Goal: Check status: Check status

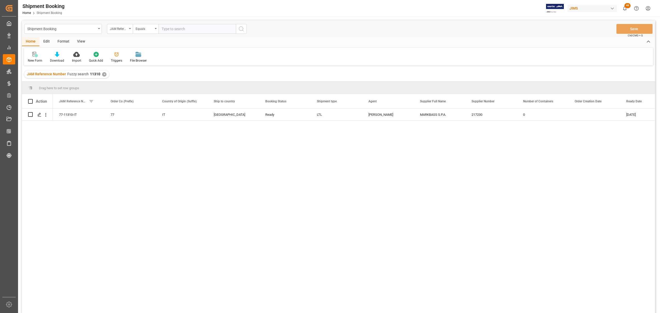
click at [158, 27] on div "Equals" at bounding box center [146, 29] width 26 height 10
click at [144, 64] on div "Fuzzy search" at bounding box center [171, 63] width 77 height 11
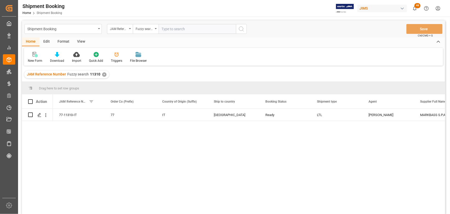
click at [167, 30] on input "text" at bounding box center [197, 29] width 77 height 10
type input "11363"
click at [240, 30] on icon "search button" at bounding box center [241, 29] width 6 height 6
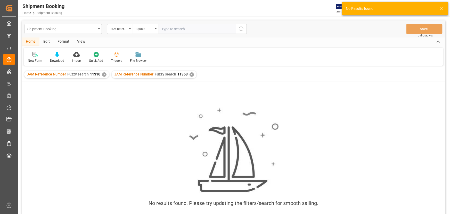
click at [103, 74] on div "✕" at bounding box center [104, 74] width 4 height 4
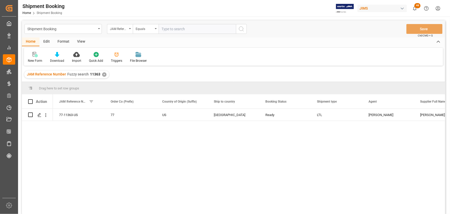
click at [79, 41] on div "View" at bounding box center [81, 41] width 16 height 9
click at [33, 59] on div "Default" at bounding box center [33, 60] width 10 height 5
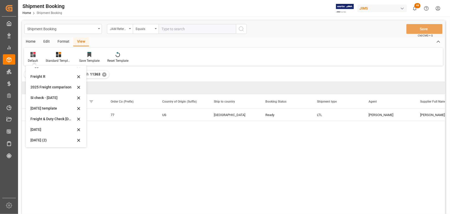
scroll to position [23, 0]
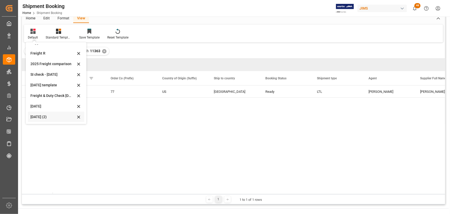
click at [45, 116] on div "[DATE] (2)" at bounding box center [52, 116] width 45 height 5
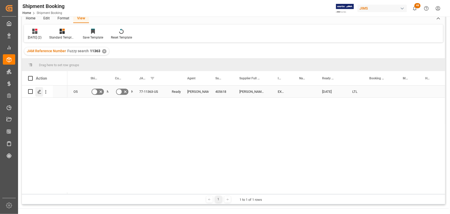
click at [36, 93] on div "Press SPACE to select this row." at bounding box center [39, 92] width 8 height 10
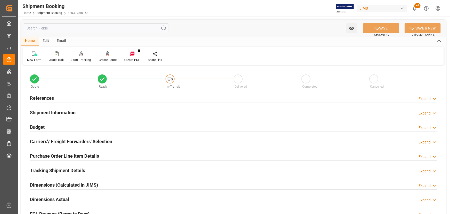
scroll to position [70, 0]
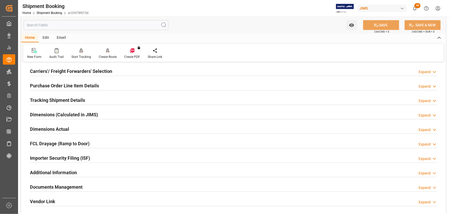
click at [51, 72] on h2 "Carriers'/ Freight Forwarders' Selection" at bounding box center [71, 71] width 82 height 7
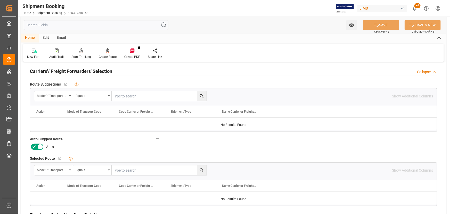
click at [42, 146] on icon at bounding box center [40, 146] width 6 height 6
click at [0, 0] on input "checkbox" at bounding box center [0, 0] width 0 height 0
click at [375, 25] on icon at bounding box center [376, 24] width 5 height 5
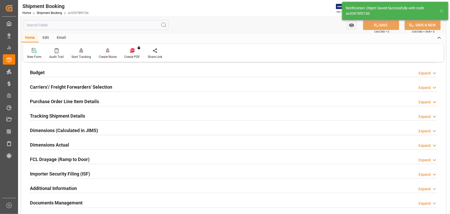
scroll to position [47, 0]
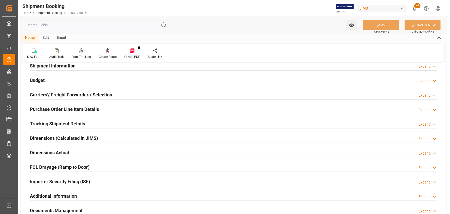
click at [54, 93] on h2 "Carriers'/ Freight Forwarders' Selection" at bounding box center [71, 94] width 82 height 7
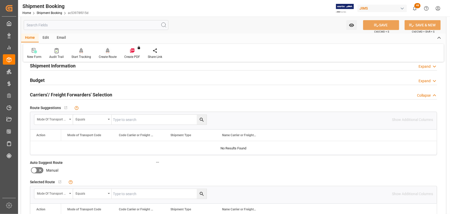
click at [106, 51] on icon at bounding box center [108, 50] width 4 height 5
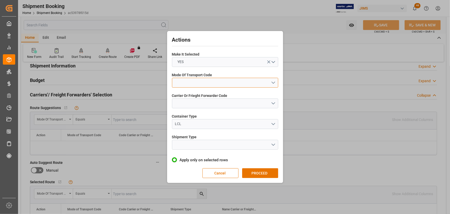
click at [187, 80] on button "open menu" at bounding box center [225, 83] width 106 height 10
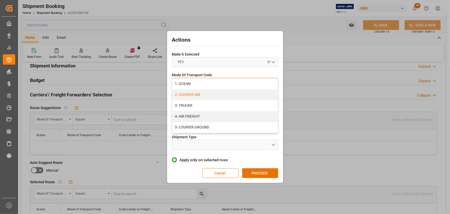
click at [190, 96] on div "2- COURIER AIR" at bounding box center [225, 94] width 106 height 11
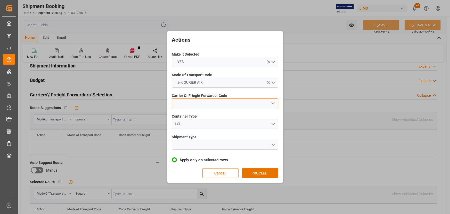
click at [191, 103] on button "open menu" at bounding box center [225, 103] width 106 height 10
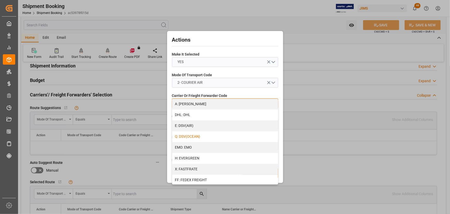
scroll to position [117, 0]
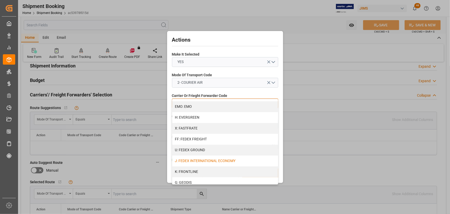
click at [197, 159] on div "J: FEDEX INTERNATIONAL ECONOMY" at bounding box center [225, 160] width 106 height 11
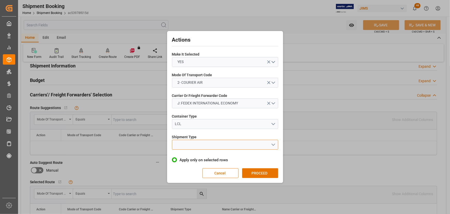
click at [188, 145] on button "open menu" at bounding box center [225, 145] width 106 height 10
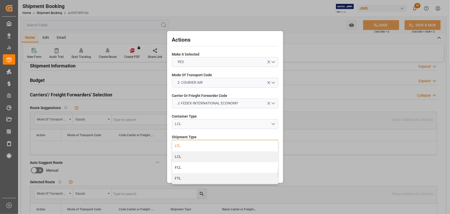
click at [179, 144] on div "LTL" at bounding box center [225, 145] width 106 height 11
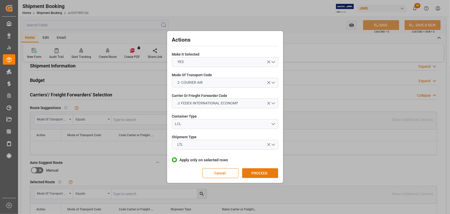
click at [247, 169] on button "PROCEED" at bounding box center [260, 173] width 36 height 10
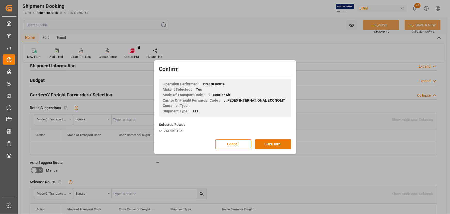
click at [266, 147] on button "CONFIRM" at bounding box center [273, 144] width 36 height 10
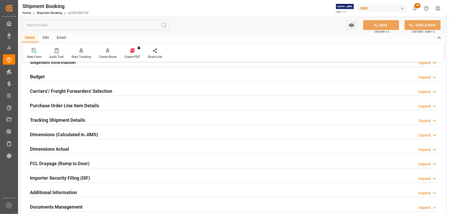
scroll to position [94, 0]
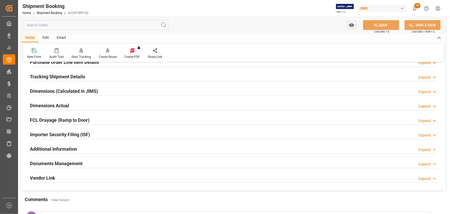
click at [46, 162] on h2 "Documents Management" at bounding box center [56, 163] width 53 height 7
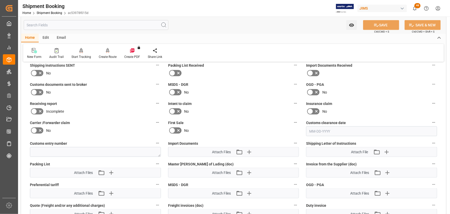
scroll to position [211, 0]
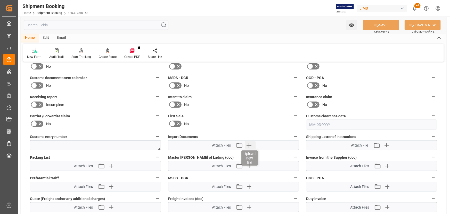
click at [249, 144] on icon "button" at bounding box center [249, 145] width 5 height 5
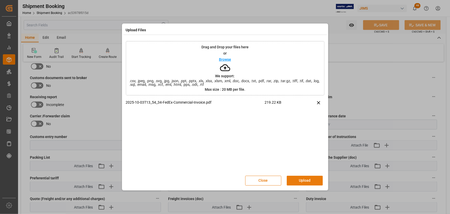
click at [301, 180] on button "Upload" at bounding box center [305, 180] width 36 height 10
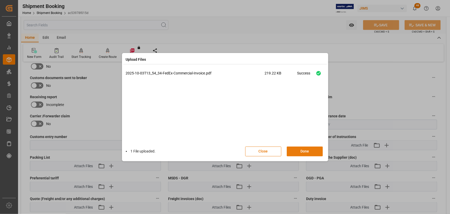
click at [306, 149] on button "Done" at bounding box center [305, 151] width 36 height 10
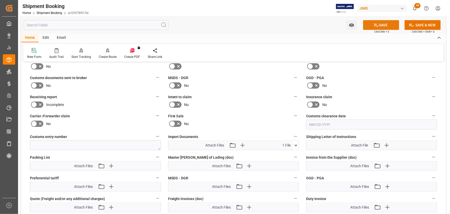
click at [380, 23] on button "SAVE" at bounding box center [381, 25] width 36 height 10
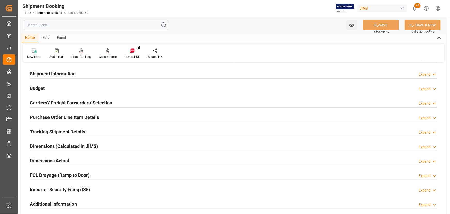
scroll to position [33, 0]
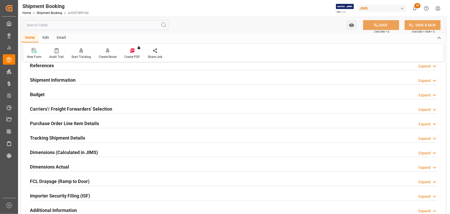
click at [56, 122] on h2 "Purchase Order Line Item Details" at bounding box center [64, 123] width 69 height 7
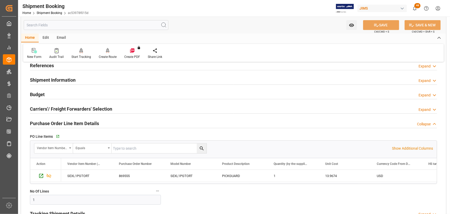
click at [56, 122] on h2 "Purchase Order Line Item Details" at bounding box center [64, 123] width 69 height 7
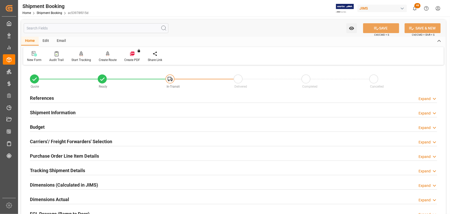
scroll to position [0, 0]
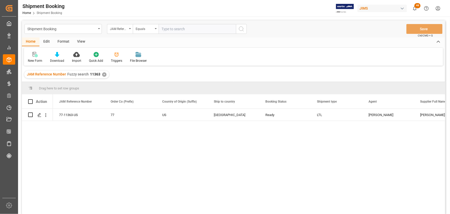
click at [81, 40] on div "View" at bounding box center [81, 41] width 16 height 9
click at [33, 58] on div "Default" at bounding box center [33, 57] width 18 height 11
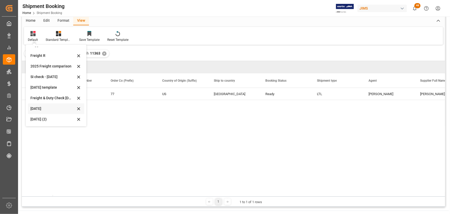
scroll to position [47, 0]
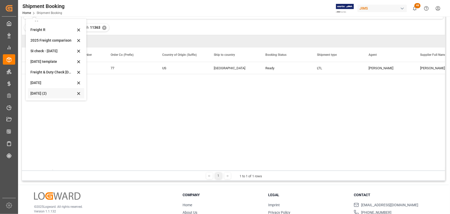
click at [39, 93] on div "[DATE] (2)" at bounding box center [52, 93] width 45 height 5
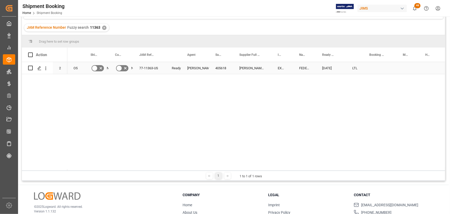
click at [372, 67] on div "Press SPACE to select this row." at bounding box center [380, 68] width 34 height 12
click at [372, 68] on div "Press SPACE to select this row." at bounding box center [380, 68] width 34 height 12
click at [372, 67] on div "Press SPACE to select this row." at bounding box center [380, 68] width 34 height 12
click at [373, 67] on div "Press SPACE to select this row." at bounding box center [380, 68] width 34 height 12
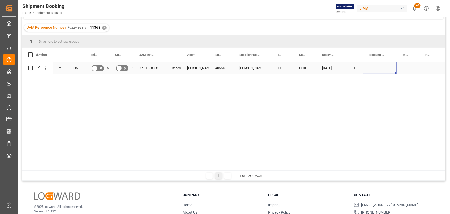
click at [373, 67] on div "Press SPACE to select this row." at bounding box center [380, 68] width 34 height 12
click at [373, 67] on input "Press SPACE to select this row." at bounding box center [379, 71] width 25 height 10
paste input "884882859011"
type input "884882859011"
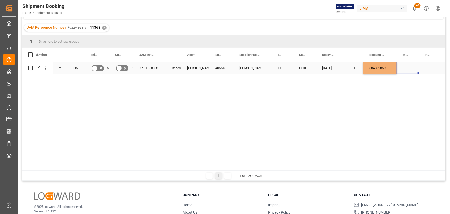
click at [413, 71] on div "Press SPACE to select this row." at bounding box center [408, 68] width 22 height 12
click at [384, 69] on div "884882859011" at bounding box center [380, 68] width 34 height 12
drag, startPoint x: 396, startPoint y: 73, endPoint x: 428, endPoint y: 70, distance: 32.9
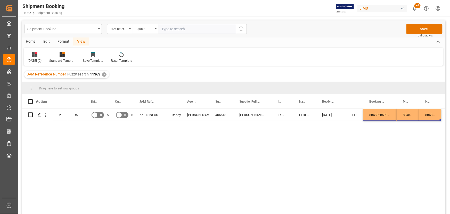
scroll to position [0, 0]
click at [420, 29] on button "Save" at bounding box center [425, 29] width 36 height 10
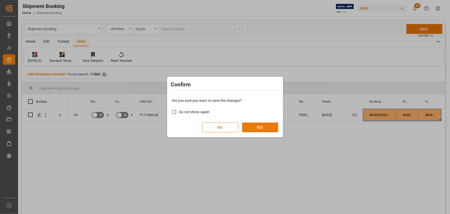
click at [269, 128] on button "YES" at bounding box center [260, 127] width 36 height 10
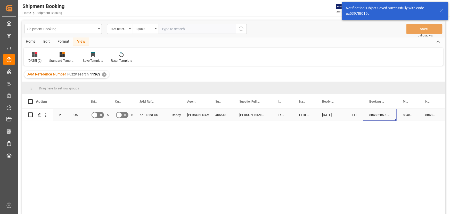
click at [369, 117] on div "884882859011" at bounding box center [380, 115] width 34 height 12
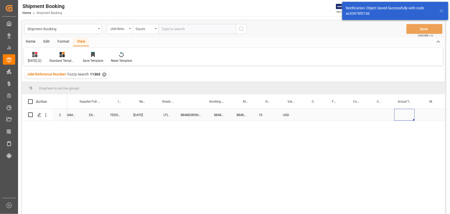
scroll to position [0, 263]
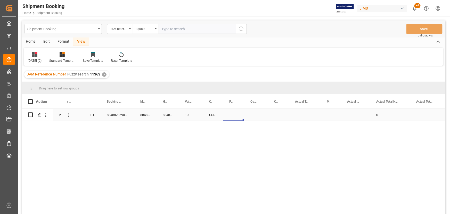
click at [229, 114] on div "Press SPACE to select this row." at bounding box center [233, 115] width 21 height 12
click at [231, 116] on input "Press SPACE to select this row." at bounding box center [233, 118] width 13 height 10
type input "0"
click at [257, 116] on div "Press SPACE to select this row." at bounding box center [256, 115] width 24 height 12
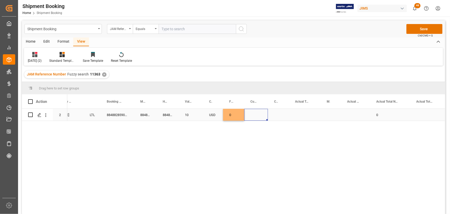
click at [257, 116] on div "Press SPACE to select this row." at bounding box center [256, 115] width 24 height 12
click at [257, 118] on input "Press SPACE to select this row." at bounding box center [255, 118] width 15 height 10
drag, startPoint x: 257, startPoint y: 119, endPoint x: 243, endPoint y: 119, distance: 13.9
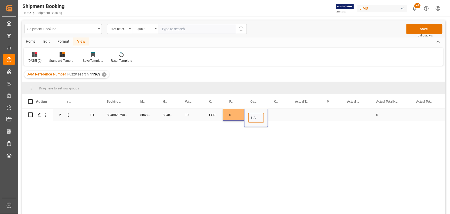
type input "USD"
click at [279, 115] on div "Press SPACE to select this row." at bounding box center [278, 115] width 21 height 12
click at [278, 113] on div "Press SPACE to select this row." at bounding box center [278, 115] width 21 height 12
click at [293, 115] on div "Press SPACE to select this row." at bounding box center [305, 115] width 32 height 12
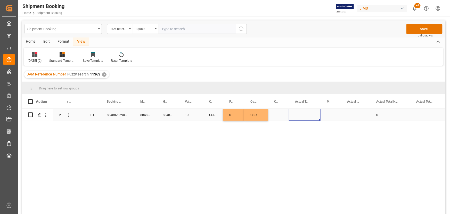
click at [298, 116] on div "Press SPACE to select this row." at bounding box center [305, 115] width 32 height 12
click at [303, 117] on input "Press SPACE to select this row." at bounding box center [304, 118] width 23 height 10
type input "1"
click at [330, 116] on div "Press SPACE to select this row." at bounding box center [331, 115] width 20 height 12
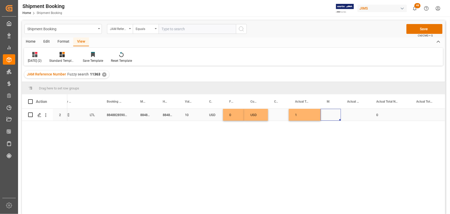
click at [330, 116] on div "Press SPACE to select this row." at bounding box center [331, 115] width 20 height 12
click at [329, 116] on div "Press SPACE to select this row." at bounding box center [331, 115] width 20 height 12
click at [332, 117] on polyline "open menu" at bounding box center [331, 118] width 3 height 2
click at [330, 151] on div "LB" at bounding box center [331, 150] width 12 height 18
type input "LB"
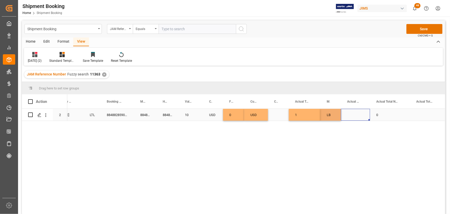
click at [348, 116] on div "Press SPACE to select this row." at bounding box center [355, 115] width 29 height 12
click at [353, 114] on div "Press SPACE to select this row." at bounding box center [355, 115] width 29 height 12
click at [355, 116] on input "Press SPACE to select this row." at bounding box center [355, 118] width 21 height 10
type input "1"
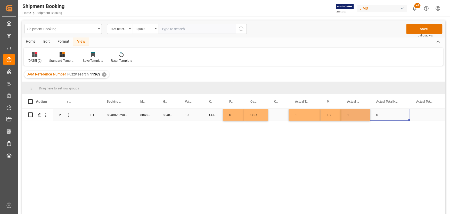
click at [392, 115] on div "0" at bounding box center [390, 115] width 40 height 12
click at [419, 27] on button "Save" at bounding box center [425, 29] width 36 height 10
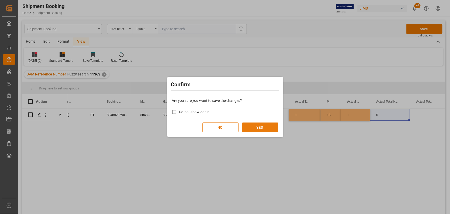
click at [254, 126] on button "YES" at bounding box center [260, 127] width 36 height 10
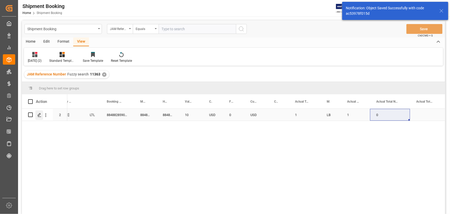
click at [37, 115] on div "Press SPACE to select this row." at bounding box center [39, 115] width 8 height 10
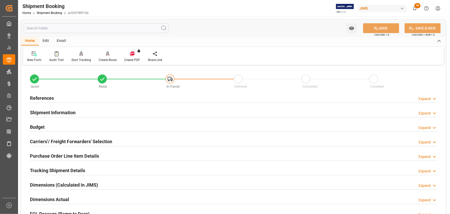
scroll to position [47, 0]
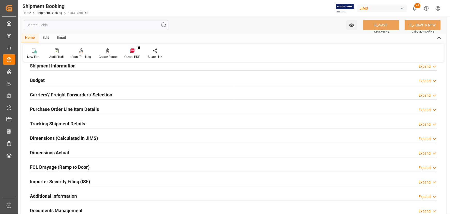
click at [53, 110] on h2 "Purchase Order Line Item Details" at bounding box center [64, 108] width 69 height 7
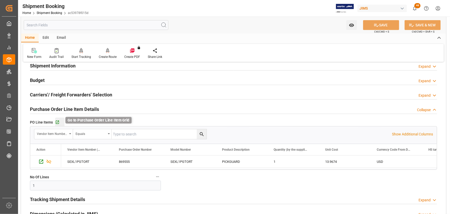
click at [58, 122] on icon "button" at bounding box center [57, 122] width 4 height 4
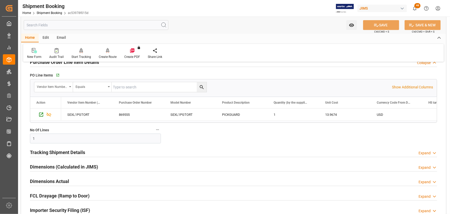
click at [53, 149] on h2 "Tracking Shipment Details" at bounding box center [57, 152] width 55 height 7
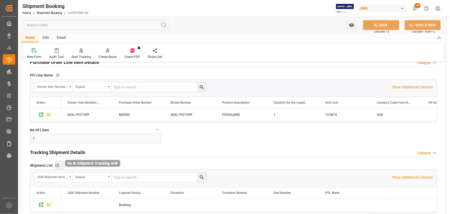
click at [57, 165] on icon "button" at bounding box center [56, 165] width 3 height 3
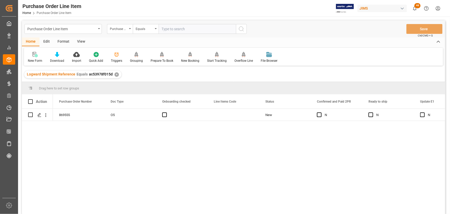
click at [77, 39] on div "View" at bounding box center [81, 41] width 16 height 9
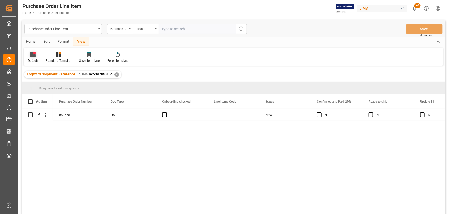
click at [32, 57] on div "Default" at bounding box center [33, 57] width 18 height 11
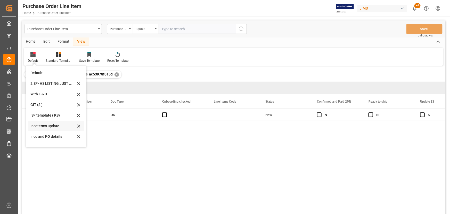
click at [46, 125] on div "Incoterms update" at bounding box center [52, 125] width 45 height 5
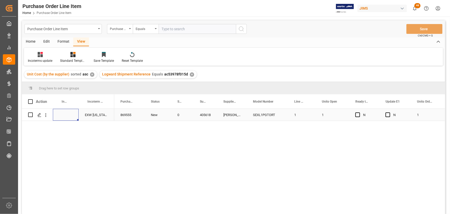
click at [62, 114] on div "Press SPACE to select this row." at bounding box center [66, 115] width 26 height 12
click at [62, 114] on input "Press SPACE to select this row." at bounding box center [66, 118] width 18 height 10
type input "d"
type input "DAP Baie d'urfe"
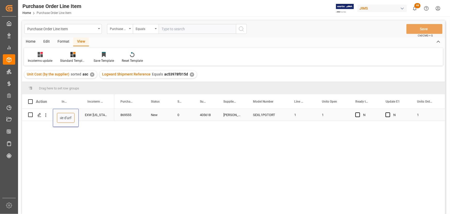
scroll to position [0, 13]
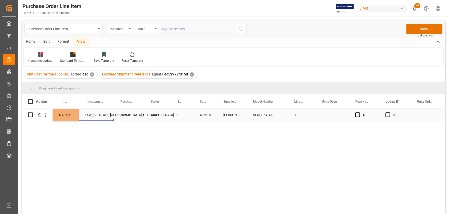
click at [88, 113] on div "EXW [US_STATE] [GEOGRAPHIC_DATA] [GEOGRAPHIC_DATA]" at bounding box center [97, 115] width 36 height 12
click at [416, 28] on button "Save" at bounding box center [425, 29] width 36 height 10
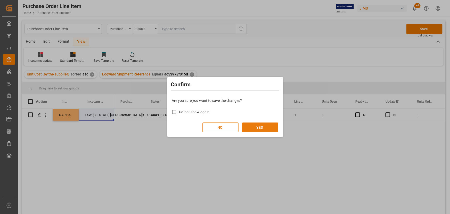
click at [261, 127] on button "YES" at bounding box center [260, 127] width 36 height 10
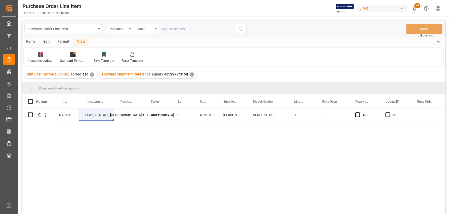
click at [156, 157] on div "869555 Discrepancy 0 405618 D'Angelico Guitars SEXL1PGTORT 1 1 N N 1 1 10" at bounding box center [279, 163] width 331 height 108
click at [183, 172] on div "869555 Discrepancy 0 405618 D'Angelico Guitars SEXL1PGTORT 1 1 N N 1 1 10" at bounding box center [279, 163] width 331 height 108
click at [78, 40] on div "View" at bounding box center [81, 41] width 16 height 9
click at [39, 57] on icon at bounding box center [40, 54] width 5 height 5
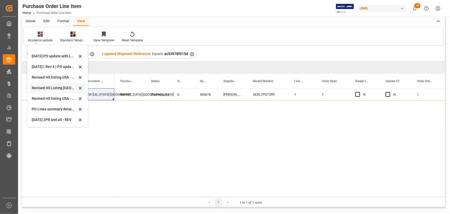
scroll to position [47, 0]
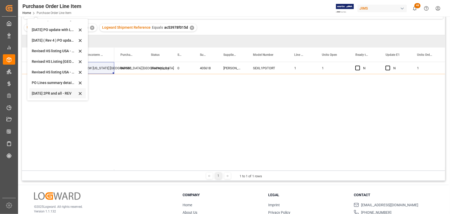
click at [44, 93] on div "Sept 2025 2PR and all - REV" at bounding box center [54, 93] width 45 height 5
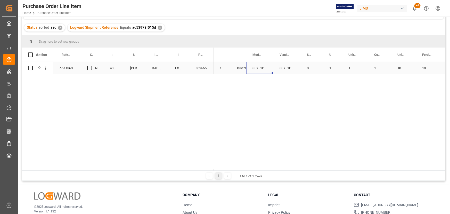
click at [267, 66] on div "SEXL1PGTORT" at bounding box center [259, 68] width 27 height 12
click at [360, 67] on div "Press SPACE to select this row." at bounding box center [371, 68] width 43 height 12
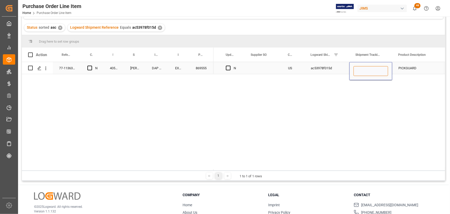
click at [361, 69] on input "Press SPACE to select this row." at bounding box center [371, 71] width 35 height 10
paste input "c564ddd1a55b"
type input "c564ddd1a55b"
click at [271, 67] on div "Press SPACE to select this row." at bounding box center [263, 68] width 37 height 12
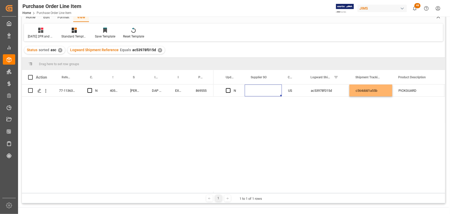
scroll to position [0, 0]
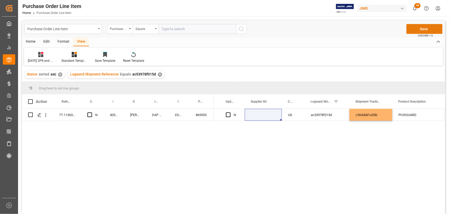
click at [425, 28] on button "Save" at bounding box center [425, 29] width 36 height 10
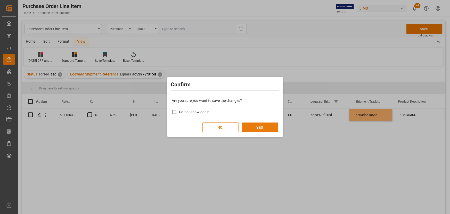
click at [251, 126] on button "YES" at bounding box center [260, 127] width 36 height 10
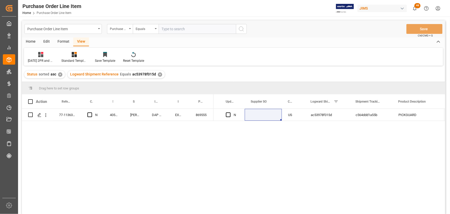
click at [165, 137] on div "77-11363-US N 405618 D'Angelico Guitars DAP Baie d'urfe EXW New York NY US 8695…" at bounding box center [233, 162] width 423 height 107
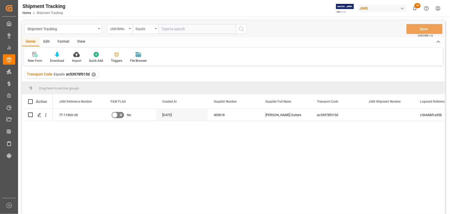
click at [79, 39] on div "View" at bounding box center [81, 41] width 16 height 9
click at [32, 56] on icon at bounding box center [32, 54] width 5 height 5
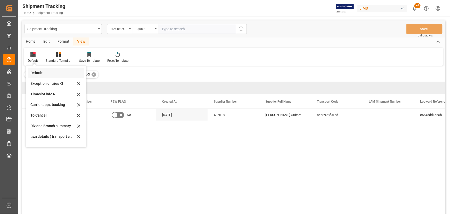
scroll to position [49, 0]
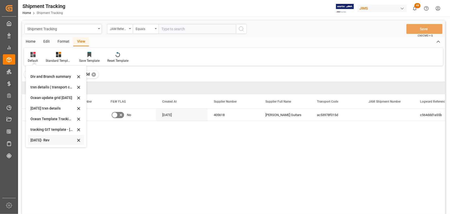
click at [42, 140] on div "Oct 2025- Rev" at bounding box center [52, 139] width 45 height 5
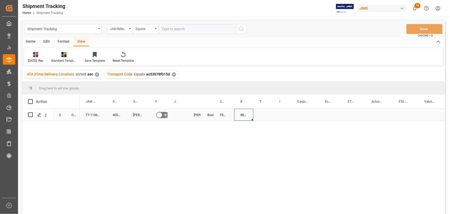
click at [243, 113] on div "884882859011" at bounding box center [243, 115] width 19 height 12
drag, startPoint x: 253, startPoint y: 119, endPoint x: 266, endPoint y: 116, distance: 13.4
click at [285, 116] on div "Press SPACE to select this row." at bounding box center [282, 115] width 18 height 12
click at [283, 113] on div "Press SPACE to select this row." at bounding box center [282, 115] width 18 height 12
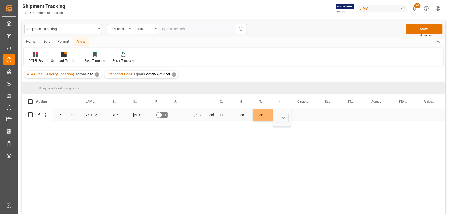
click at [282, 116] on button "Select" at bounding box center [282, 118] width 11 height 10
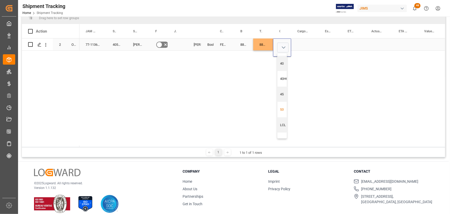
scroll to position [24, 0]
click at [281, 128] on div "LTL" at bounding box center [284, 130] width 8 height 5
click at [298, 45] on div "Press SPACE to select this row." at bounding box center [305, 44] width 28 height 12
click at [299, 43] on div "Press SPACE to select this row." at bounding box center [305, 44] width 28 height 12
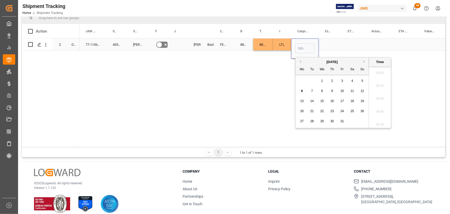
scroll to position [595, 0]
click at [342, 80] on span "3" at bounding box center [343, 81] width 2 height 4
type input "10-03-2025 00:00"
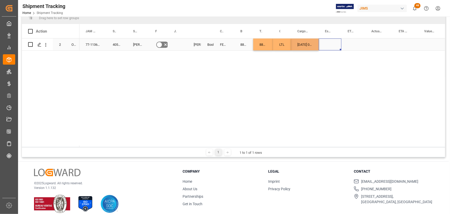
click at [327, 44] on div "Press SPACE to select this row." at bounding box center [330, 44] width 23 height 12
click at [312, 45] on div "10-03-2025 00:00:00" at bounding box center [305, 44] width 28 height 12
drag, startPoint x: 318, startPoint y: 50, endPoint x: 381, endPoint y: 46, distance: 63.3
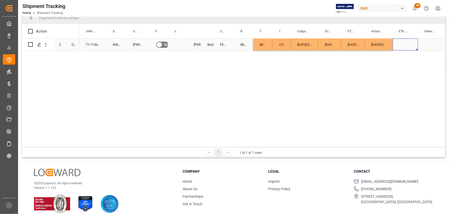
click at [401, 42] on div "Press SPACE to select this row." at bounding box center [406, 44] width 26 height 12
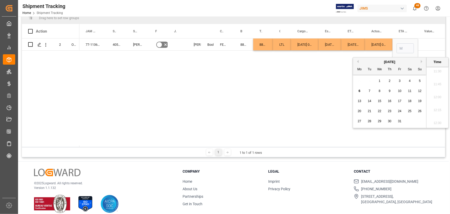
click at [360, 90] on span "6" at bounding box center [360, 91] width 2 height 4
type input "10-06-2025 00:00"
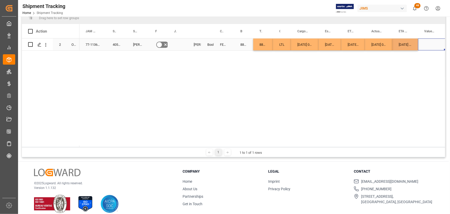
click at [424, 45] on div "Press SPACE to select this row." at bounding box center [432, 44] width 28 height 12
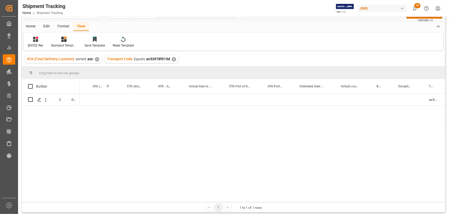
scroll to position [0, 0]
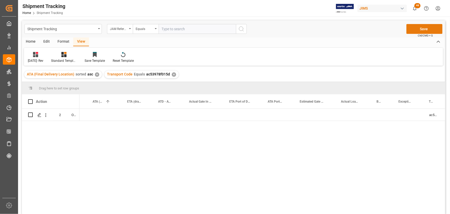
click at [418, 29] on button "Save" at bounding box center [425, 29] width 36 height 10
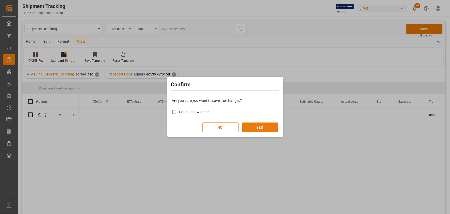
click at [262, 127] on button "YES" at bounding box center [260, 127] width 36 height 10
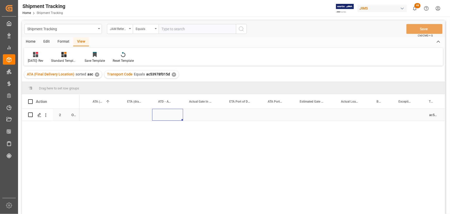
click at [172, 113] on div "Press SPACE to select this row." at bounding box center [167, 115] width 31 height 12
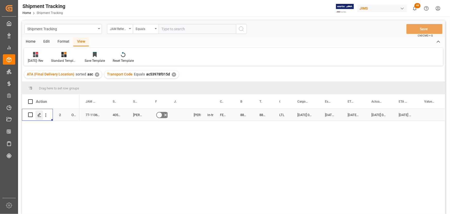
click at [38, 116] on icon "Press SPACE to select this row." at bounding box center [39, 115] width 4 height 4
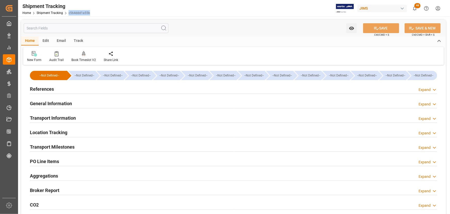
drag, startPoint x: 67, startPoint y: 12, endPoint x: 88, endPoint y: 12, distance: 20.6
click at [88, 12] on div "Home Shipment Tracking c564ddd1a55b" at bounding box center [56, 12] width 68 height 5
copy link "c564ddd1a55b"
click at [46, 12] on link "Shipment Tracking" at bounding box center [50, 13] width 26 height 4
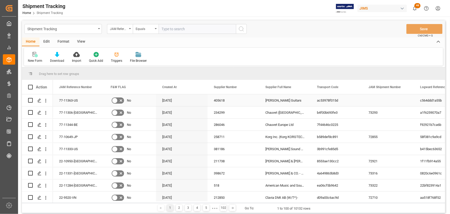
click at [373, 101] on div "Press SPACE to select this row." at bounding box center [388, 100] width 52 height 12
click at [374, 101] on input "Press SPACE to select this row." at bounding box center [388, 103] width 43 height 10
paste input "73323"
type input "73323"
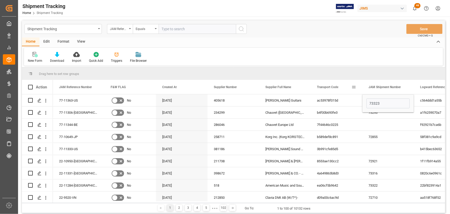
click at [336, 87] on span "Transport Code" at bounding box center [327, 87] width 21 height 4
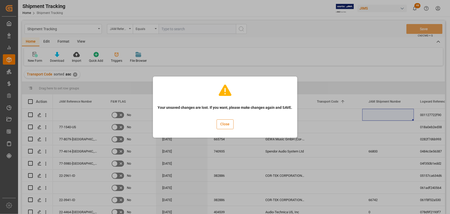
click at [224, 124] on button "Close" at bounding box center [225, 124] width 17 height 10
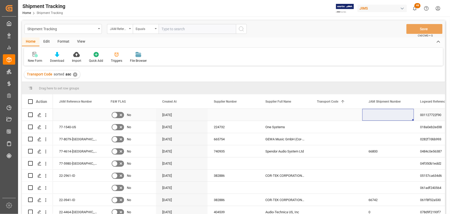
click at [228, 114] on div "Press SPACE to select this row." at bounding box center [234, 115] width 52 height 12
click at [154, 28] on div "Equals" at bounding box center [146, 29] width 26 height 10
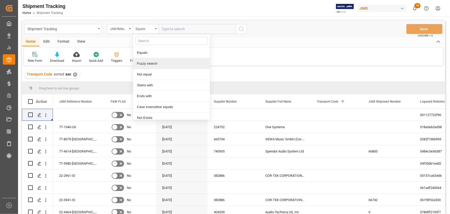
click at [154, 65] on div "Fuzzy search" at bounding box center [171, 63] width 77 height 11
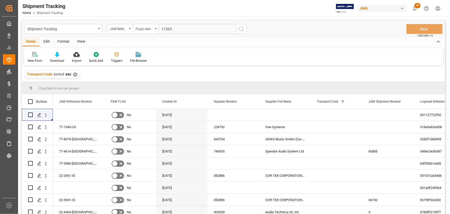
type input "11363"
click at [240, 28] on icon "search button" at bounding box center [241, 29] width 6 height 6
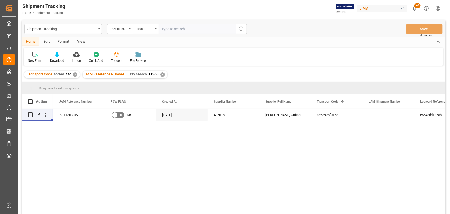
click at [79, 40] on div "View" at bounding box center [81, 41] width 16 height 9
click at [31, 58] on div "Default" at bounding box center [33, 57] width 18 height 11
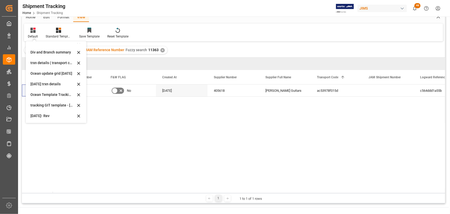
scroll to position [47, 0]
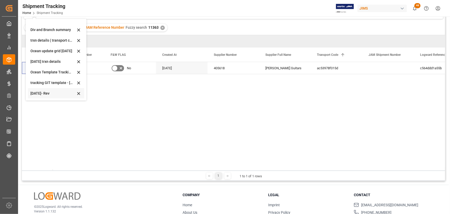
click at [50, 93] on div "Oct 2025- Rev" at bounding box center [52, 93] width 45 height 5
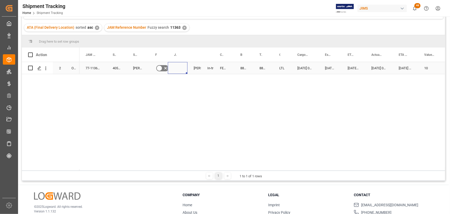
click at [175, 68] on div "Press SPACE to select this row." at bounding box center [178, 68] width 20 height 12
click at [180, 69] on input "Press SPACE to select this row." at bounding box center [177, 71] width 11 height 10
paste input "73323"
type input "73323"
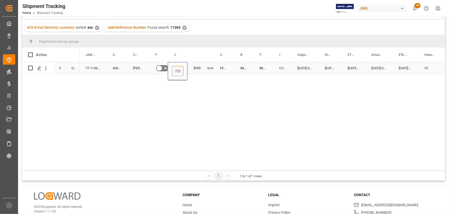
scroll to position [0, 4]
click at [209, 65] on div "In-transit" at bounding box center [207, 68] width 13 height 12
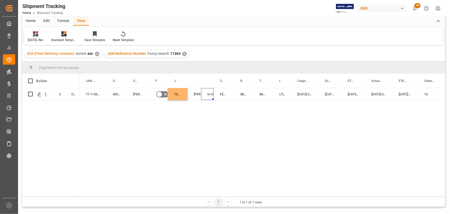
scroll to position [0, 0]
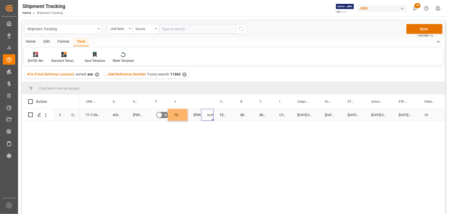
click at [245, 114] on div "884882859011" at bounding box center [243, 115] width 19 height 12
click at [117, 112] on div "405618" at bounding box center [117, 115] width 20 height 12
click at [421, 27] on button "Save" at bounding box center [425, 29] width 36 height 10
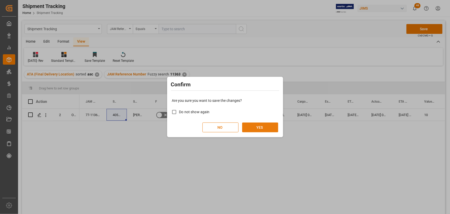
click at [256, 125] on button "YES" at bounding box center [260, 127] width 36 height 10
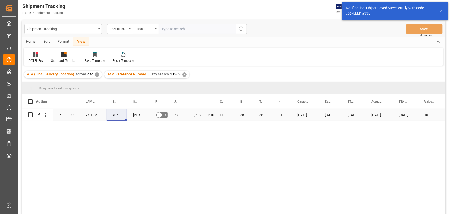
click at [238, 115] on div "884882859011" at bounding box center [243, 115] width 19 height 12
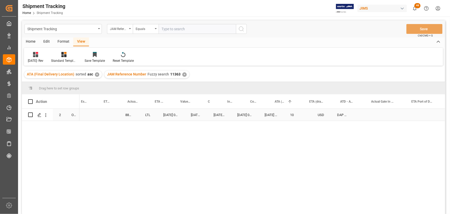
scroll to position [0, 276]
